Goal: Transaction & Acquisition: Purchase product/service

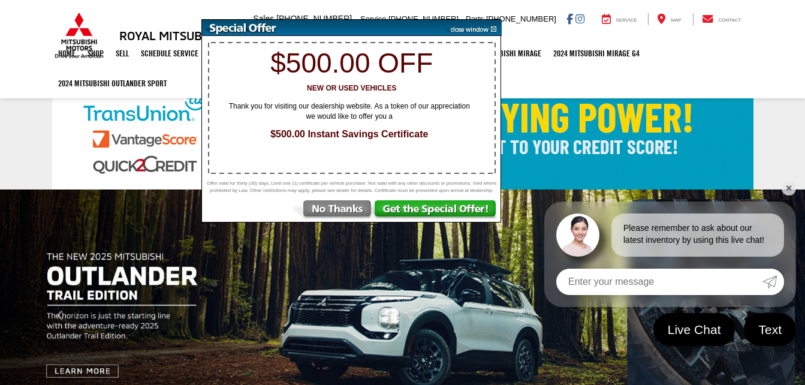
click at [492, 28] on img at bounding box center [471, 28] width 61 height 16
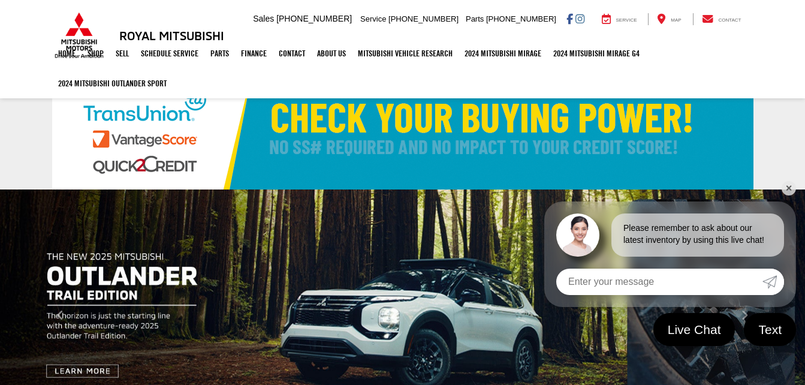
click at [785, 187] on link "✕" at bounding box center [788, 188] width 14 height 14
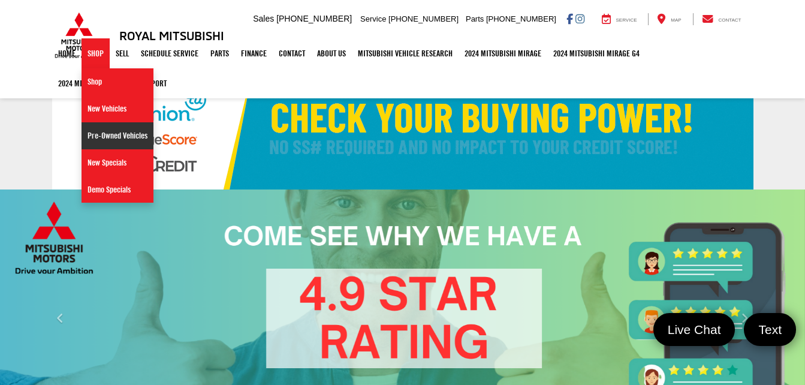
click at [122, 136] on link "Pre-Owned Vehicles" at bounding box center [117, 135] width 72 height 27
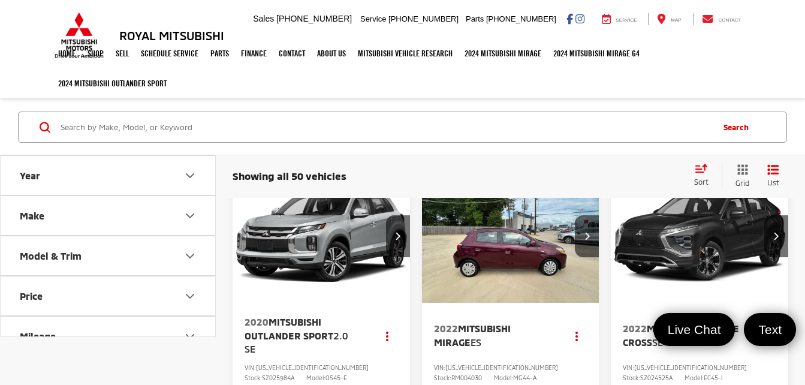
click at [696, 65] on ul "Home Shop Shop New Vehicles Pre-Owned Vehicles New Specials Demo Specials Sell …" at bounding box center [402, 68] width 701 height 60
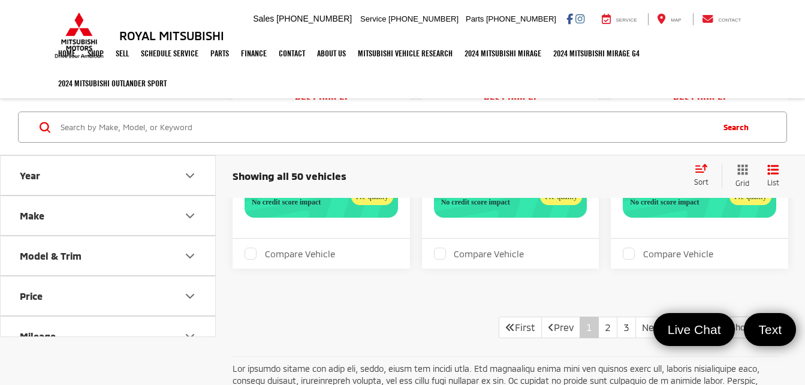
scroll to position [4031, 0]
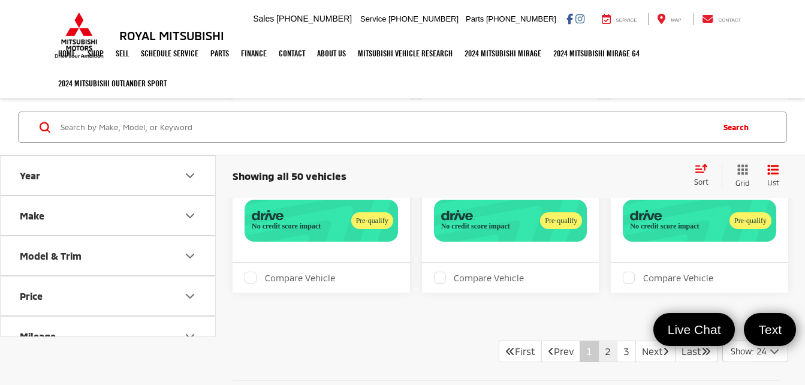
click at [600, 353] on link "2" at bounding box center [607, 351] width 19 height 22
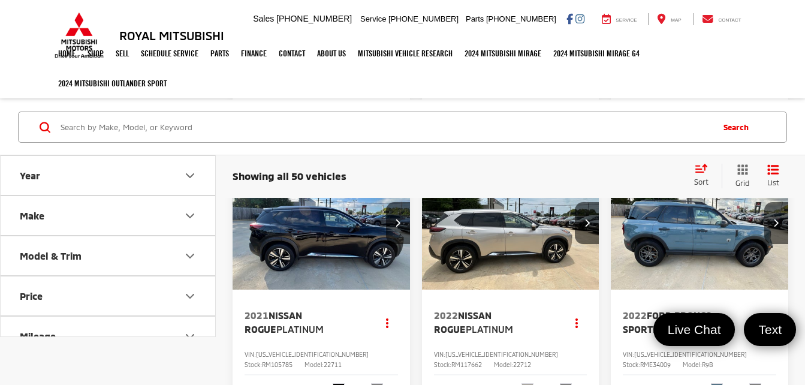
scroll to position [1021, 0]
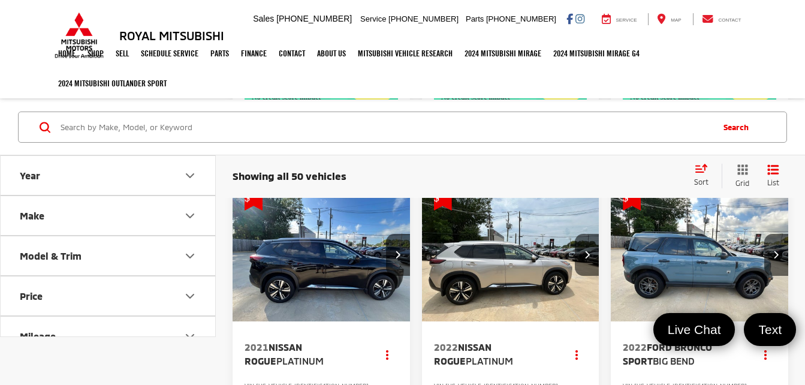
click at [696, 237] on img "2022 Ford Bronco Sport Big Bend 0" at bounding box center [699, 255] width 179 height 134
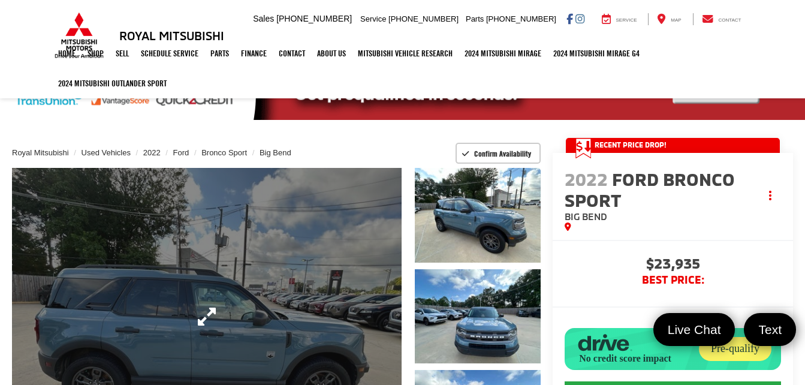
click at [297, 268] on link "Expand Photo 0" at bounding box center [206, 316] width 389 height 296
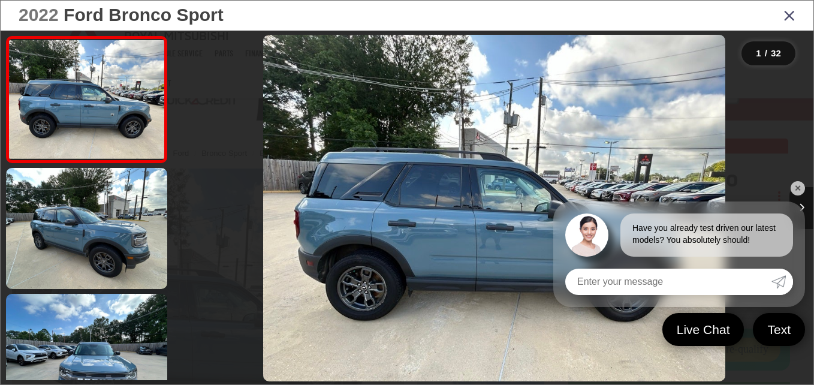
click at [800, 189] on link "✕" at bounding box center [797, 188] width 14 height 14
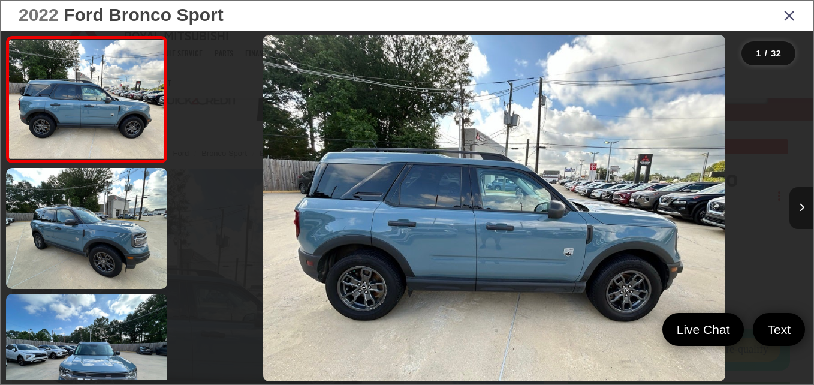
click at [801, 209] on icon "Next image" at bounding box center [801, 207] width 5 height 8
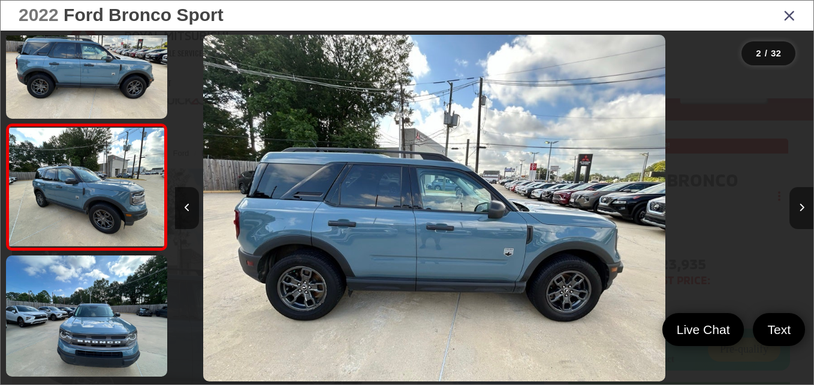
scroll to position [52, 0]
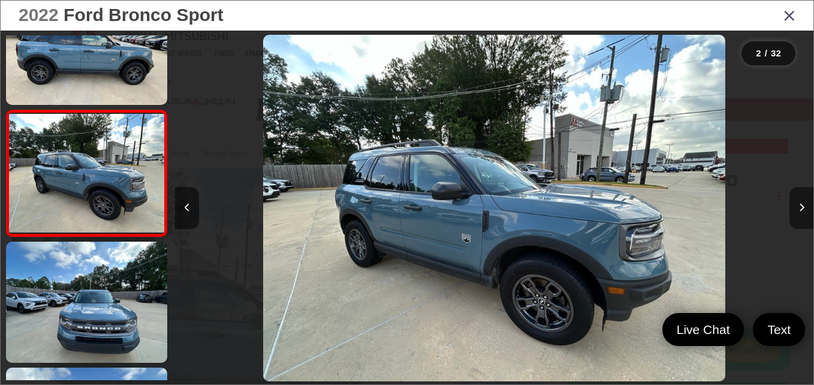
click at [801, 209] on icon "Next image" at bounding box center [801, 207] width 5 height 8
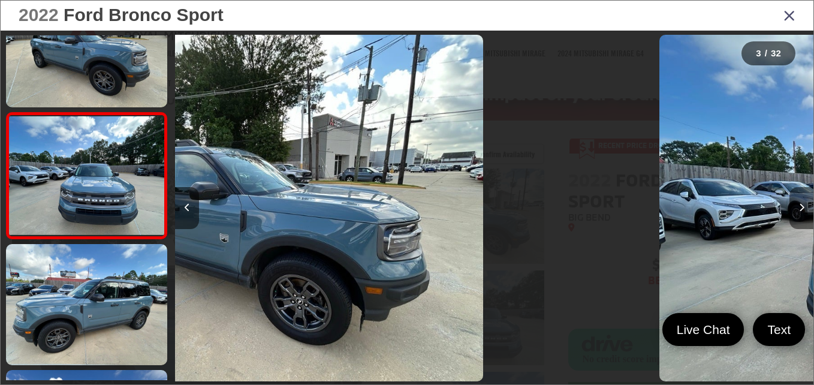
scroll to position [178, 0]
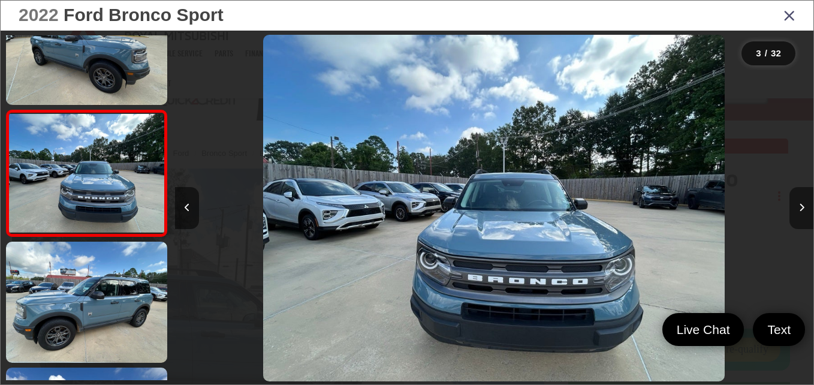
click at [801, 209] on icon "Next image" at bounding box center [801, 207] width 5 height 8
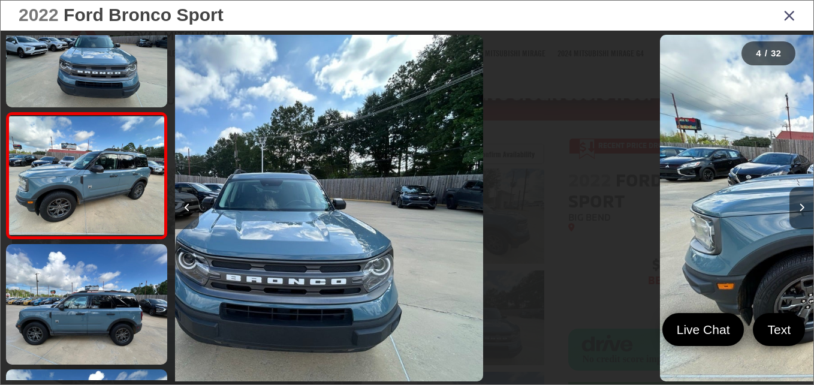
scroll to position [304, 0]
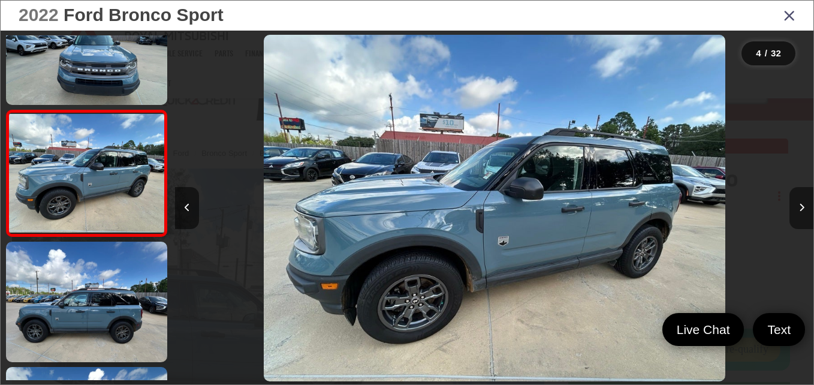
click at [801, 209] on icon "Next image" at bounding box center [801, 207] width 5 height 8
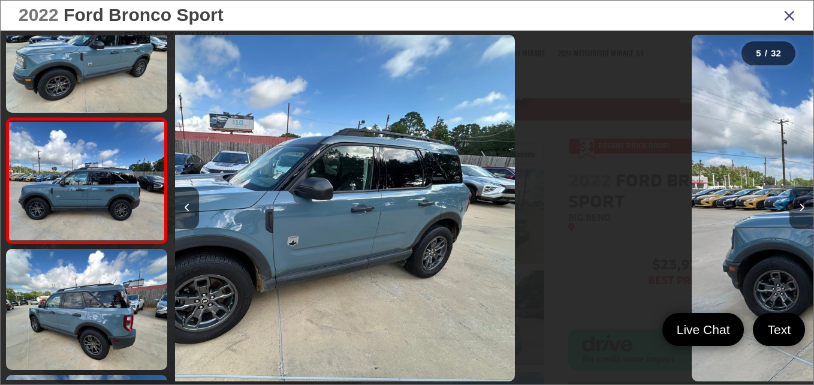
scroll to position [430, 0]
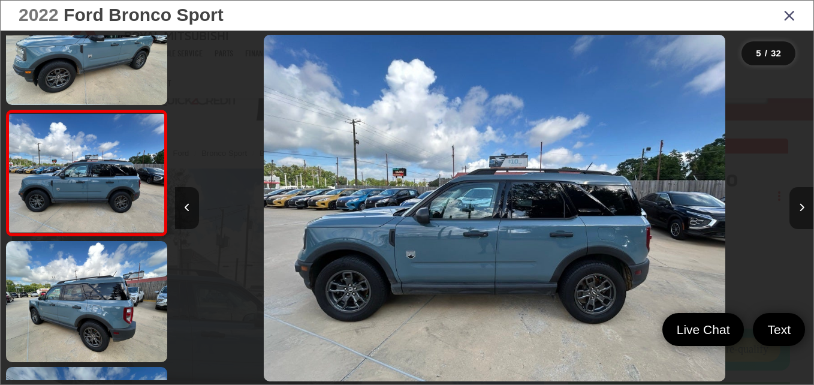
click at [801, 209] on icon "Next image" at bounding box center [801, 207] width 5 height 8
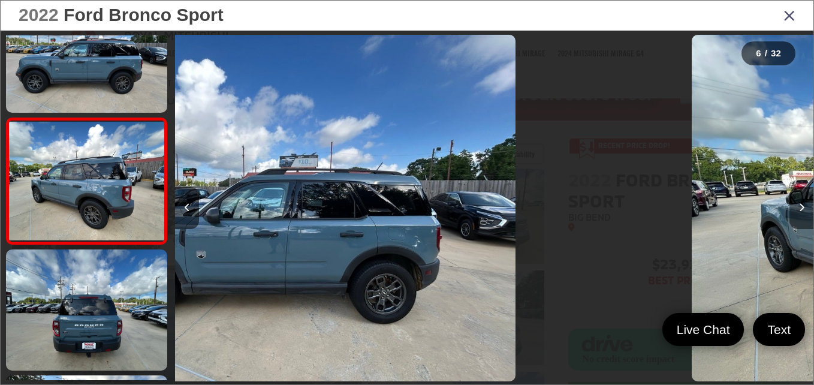
scroll to position [555, 0]
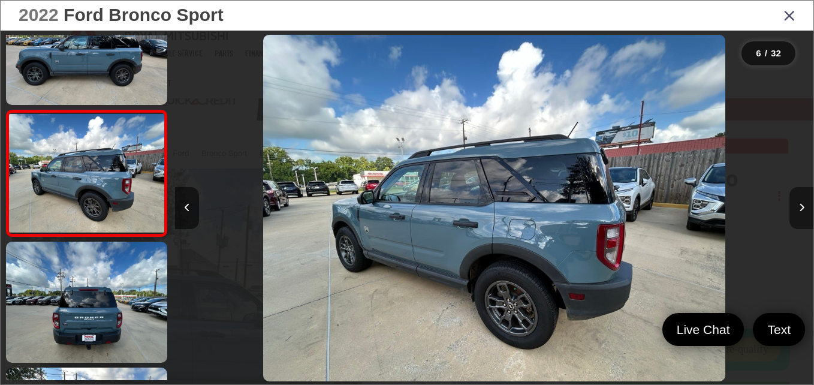
click at [801, 209] on icon "Next image" at bounding box center [801, 207] width 5 height 8
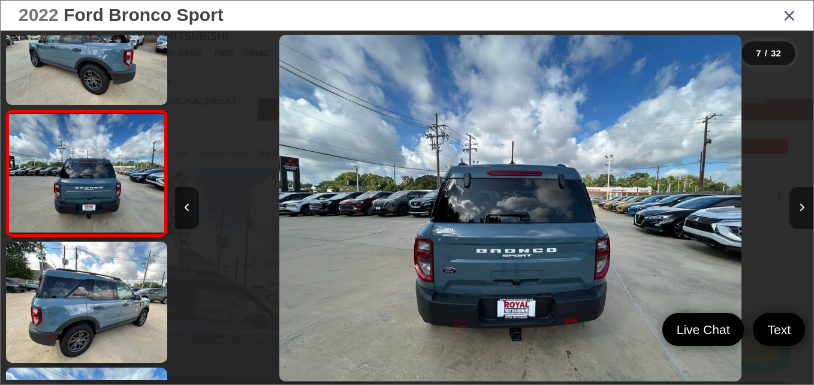
scroll to position [0, 3828]
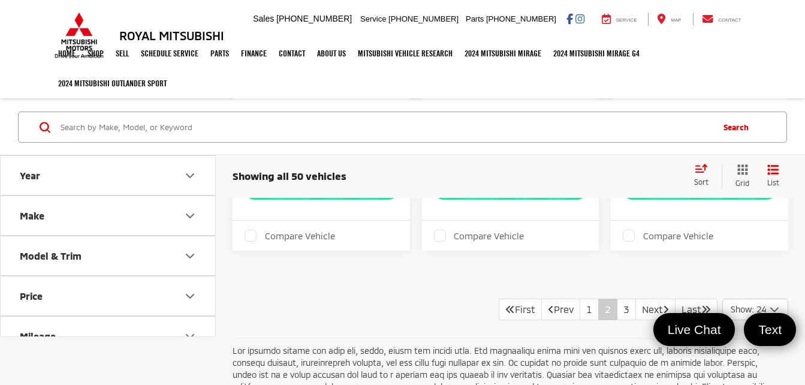
scroll to position [4087, 0]
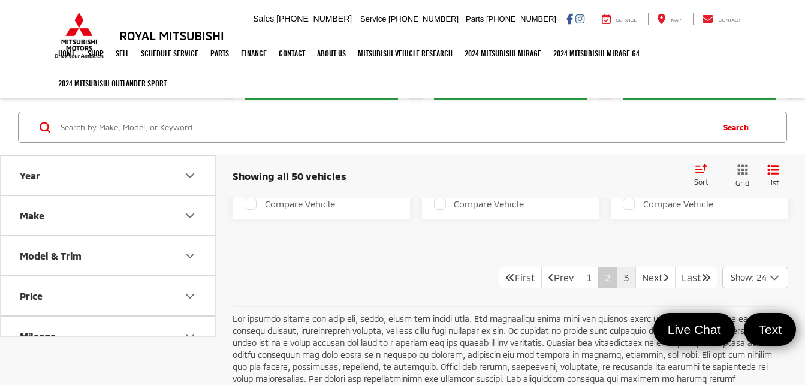
click at [616, 275] on link "3" at bounding box center [625, 278] width 19 height 22
